Goal: Task Accomplishment & Management: Use online tool/utility

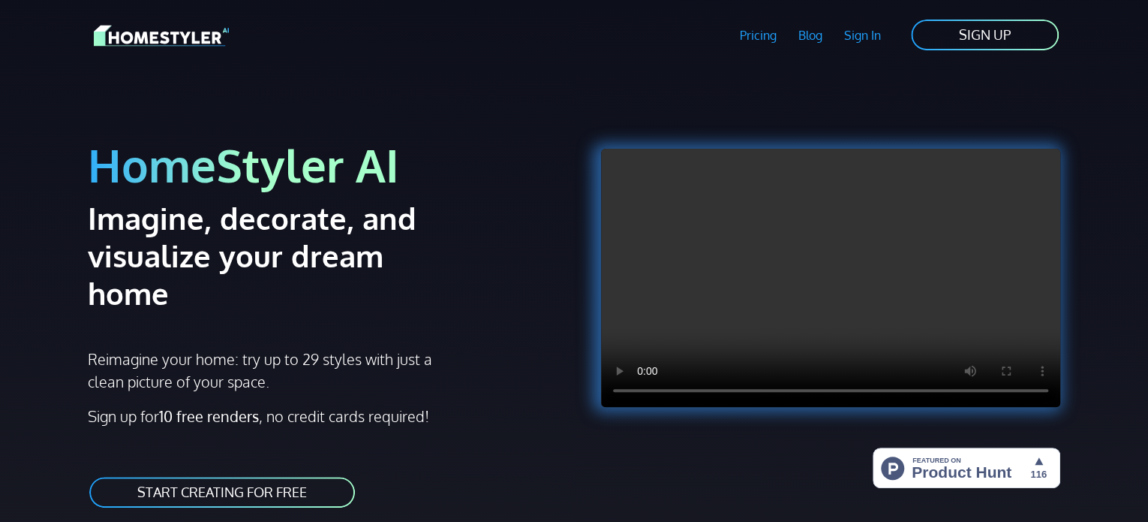
click at [255, 475] on link "START CREATING FOR FREE" at bounding box center [222, 492] width 269 height 34
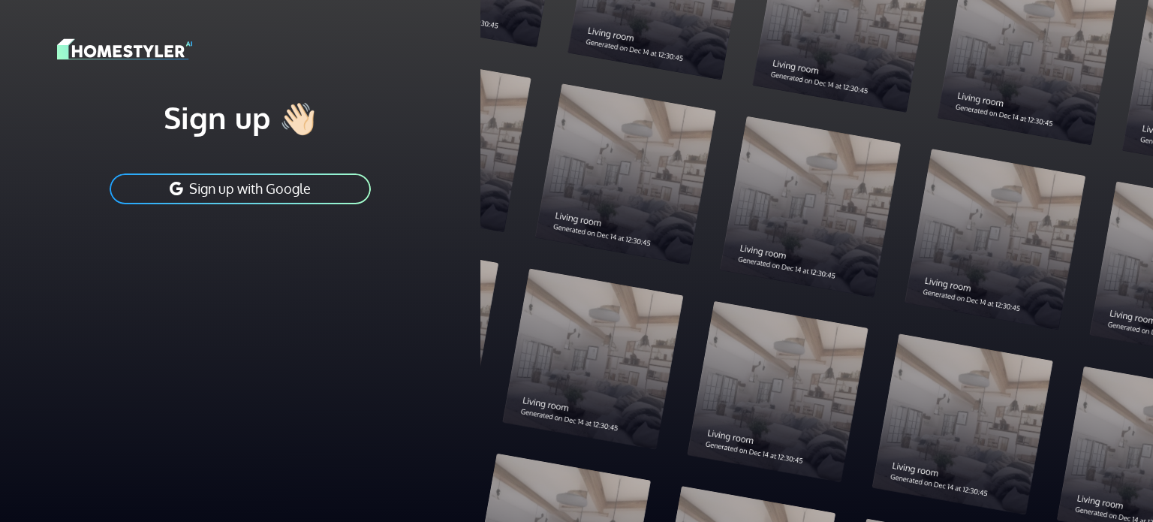
click at [250, 203] on button "Sign up with Google" at bounding box center [240, 189] width 264 height 34
